Goal: Task Accomplishment & Management: Manage account settings

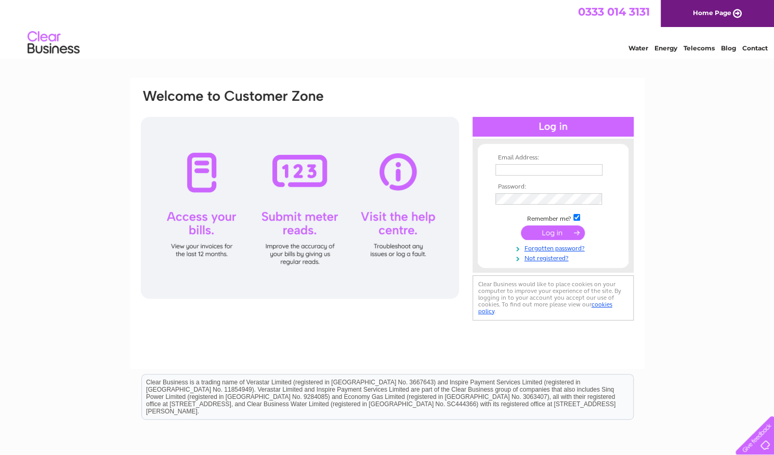
type input "[EMAIL_ADDRESS][DOMAIN_NAME]"
click at [540, 234] on input "submit" at bounding box center [553, 233] width 64 height 15
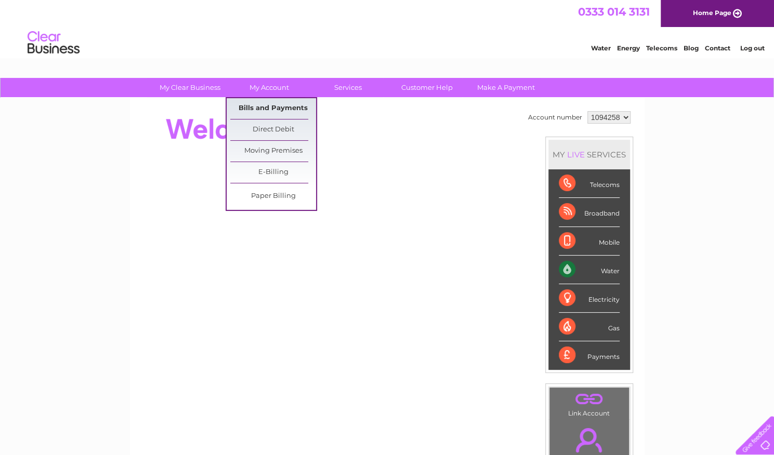
click at [256, 104] on link "Bills and Payments" at bounding box center [273, 108] width 86 height 21
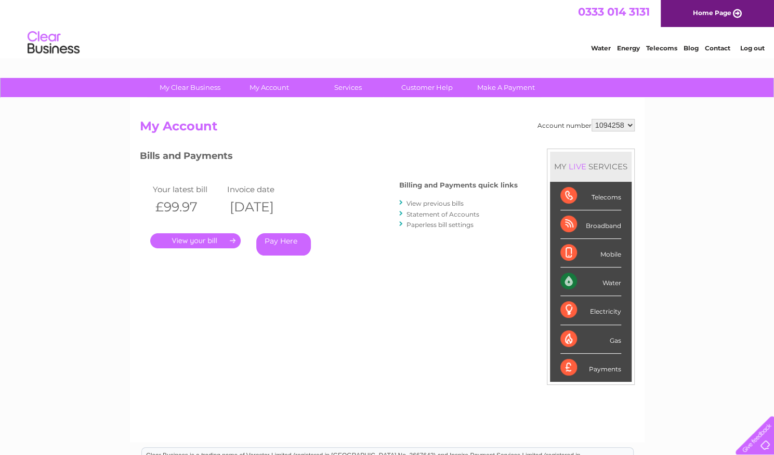
click at [198, 243] on link "." at bounding box center [195, 240] width 90 height 15
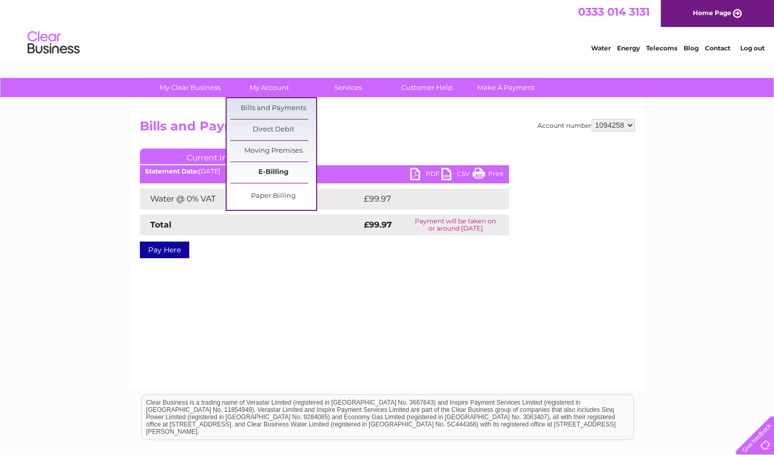
click at [277, 171] on link "E-Billing" at bounding box center [273, 172] width 86 height 21
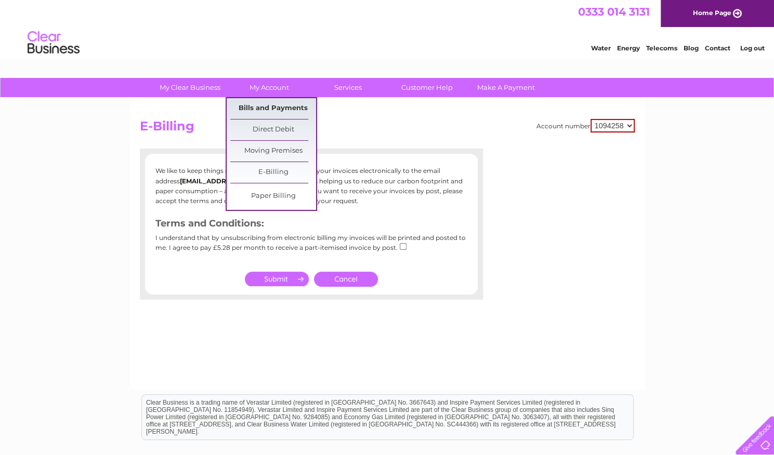
click at [265, 108] on link "Bills and Payments" at bounding box center [273, 108] width 86 height 21
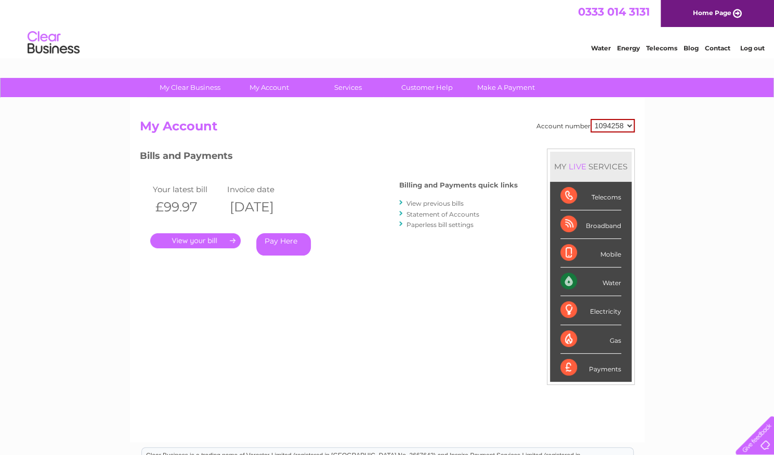
click at [418, 202] on link "View previous bills" at bounding box center [434, 204] width 57 height 8
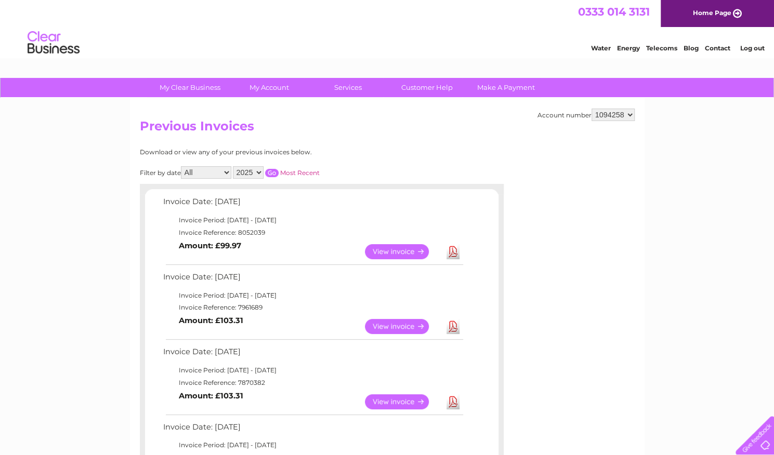
click at [380, 324] on link "View" at bounding box center [403, 326] width 76 height 15
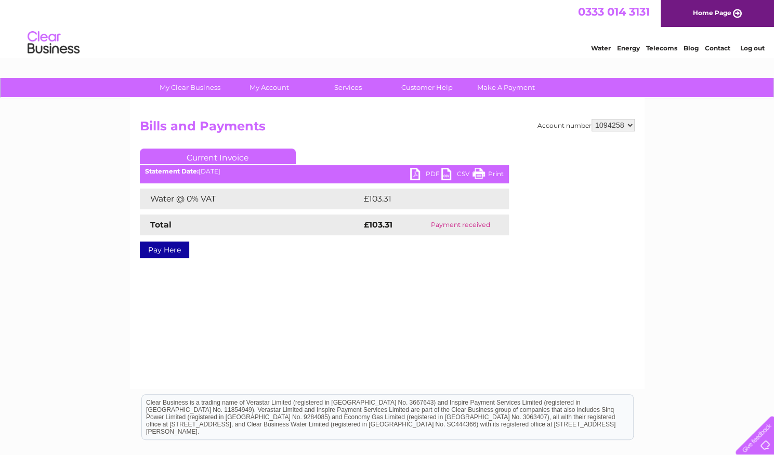
click at [426, 169] on link "PDF" at bounding box center [425, 175] width 31 height 15
